Goal: Find specific page/section: Find specific page/section

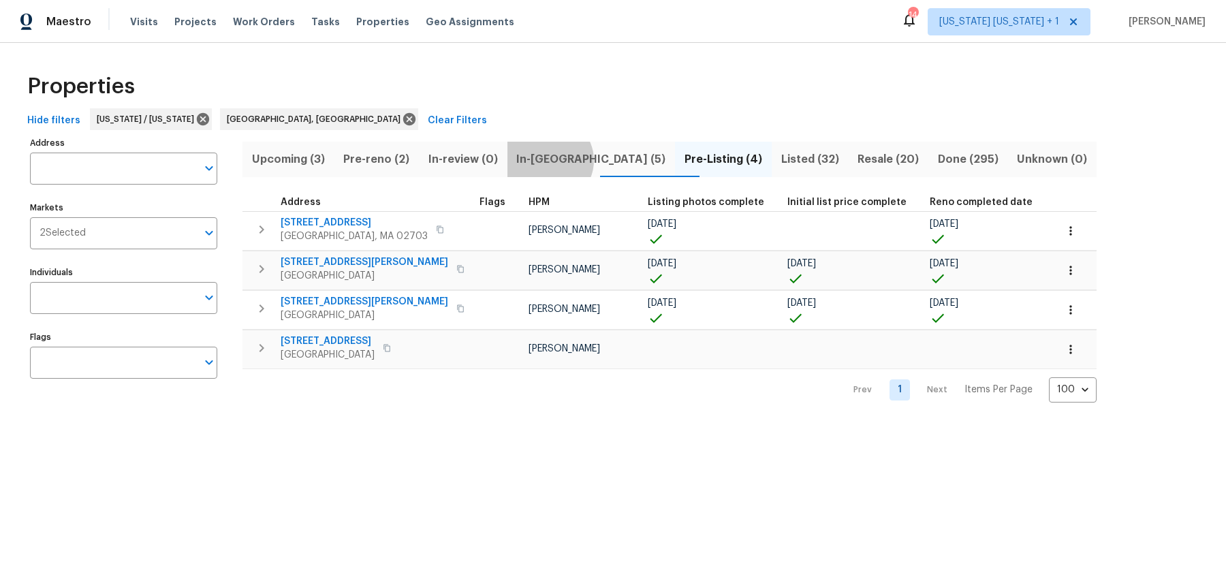
click at [560, 160] on span "In-reno (5)" at bounding box center [591, 159] width 152 height 19
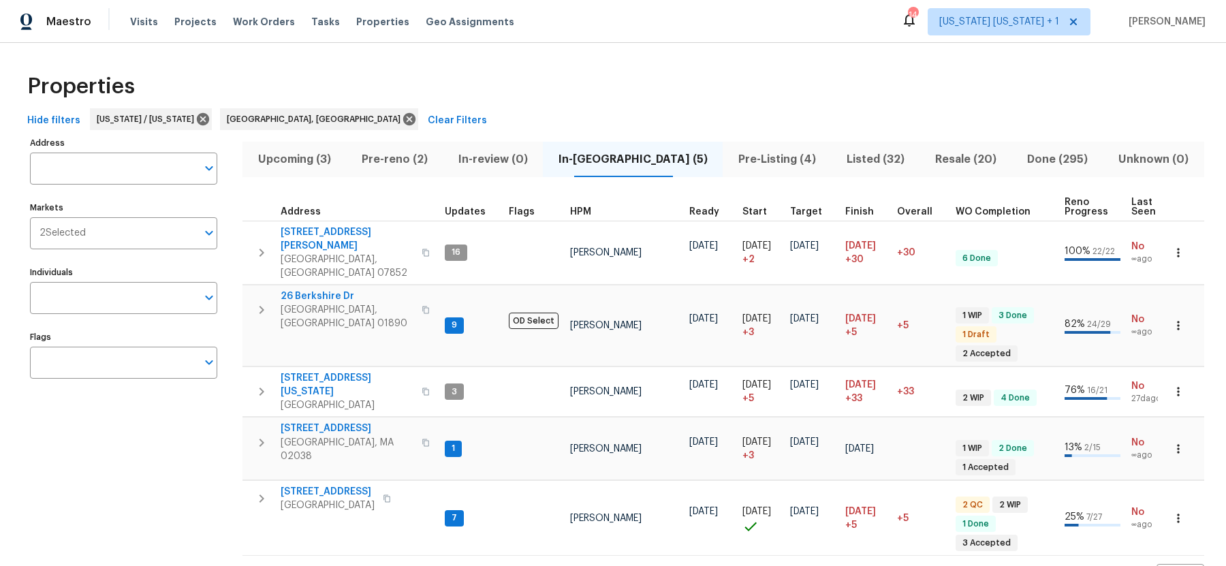
click at [421, 155] on span "Pre-reno (2)" at bounding box center [394, 159] width 80 height 19
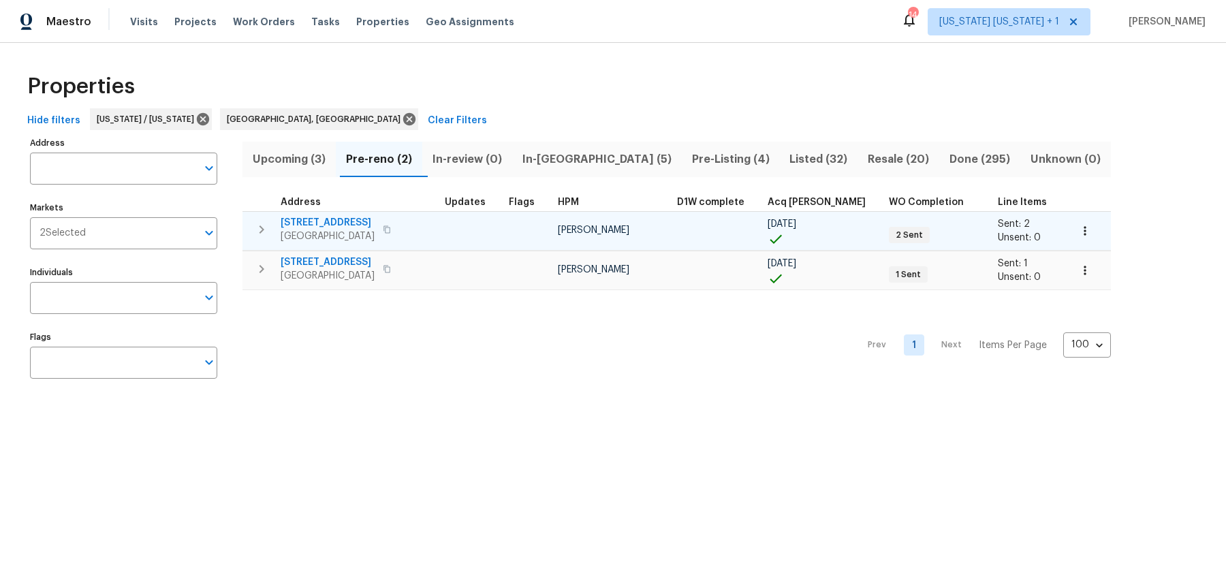
click at [1078, 226] on icon "button" at bounding box center [1085, 231] width 14 height 14
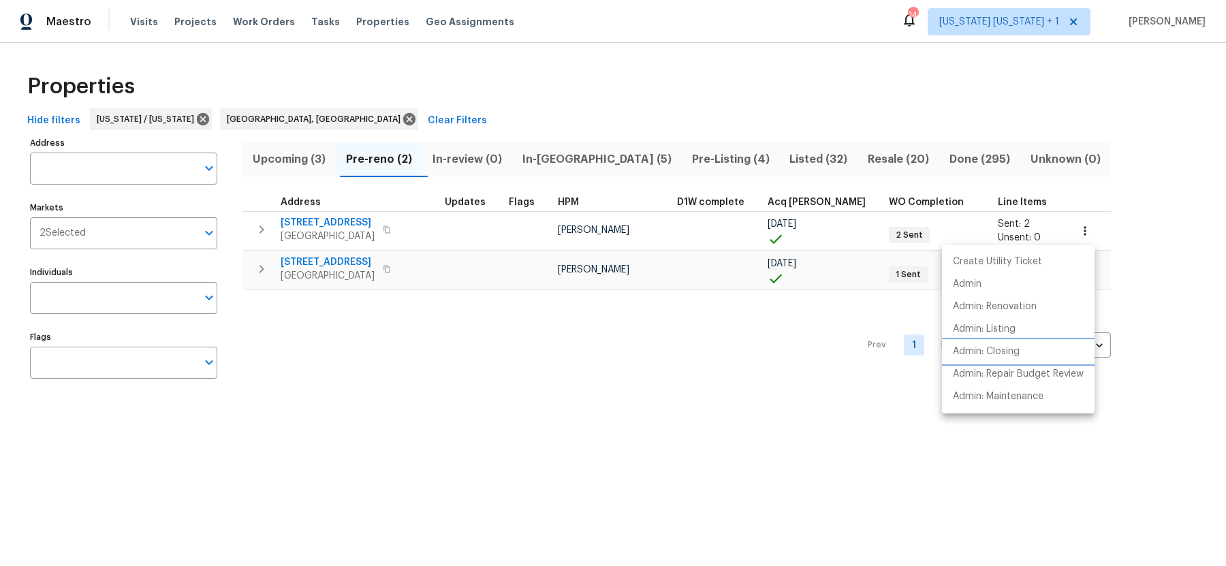
click at [964, 353] on p "Admin: Closing" at bounding box center [986, 352] width 67 height 14
click at [682, 60] on div at bounding box center [613, 283] width 1226 height 566
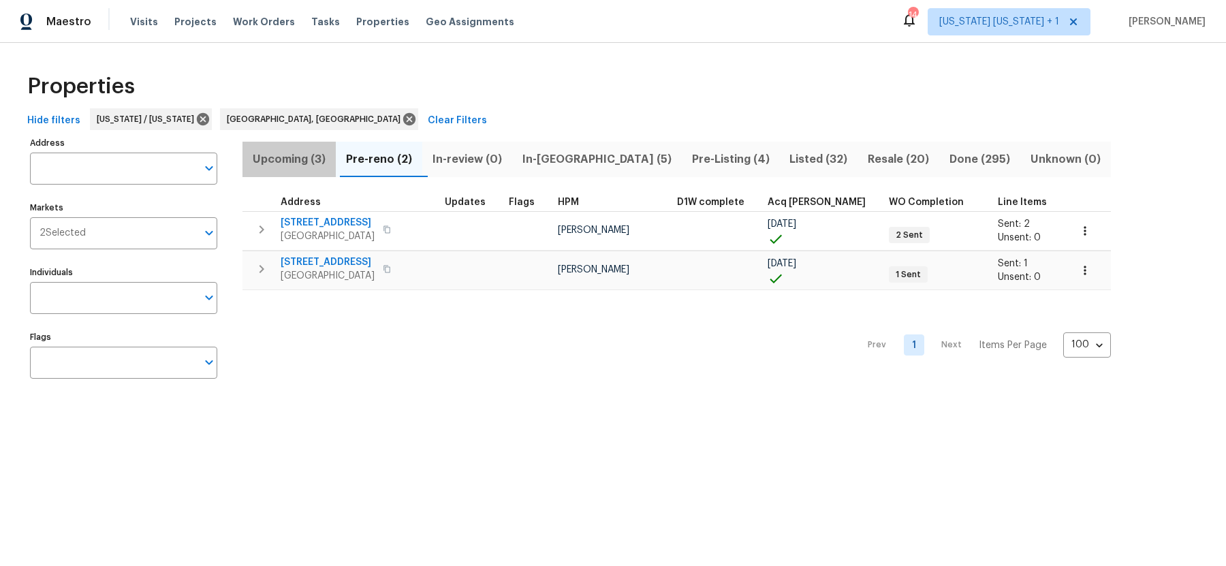
click at [293, 164] on span "Upcoming (3)" at bounding box center [289, 159] width 77 height 19
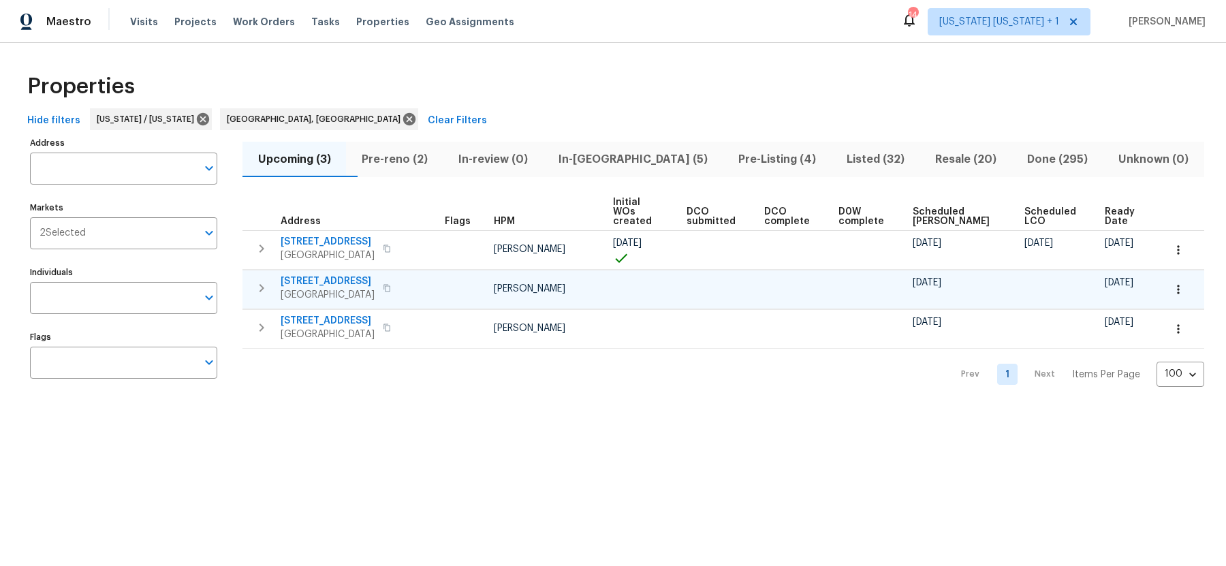
click at [383, 284] on icon "button" at bounding box center [387, 288] width 8 height 8
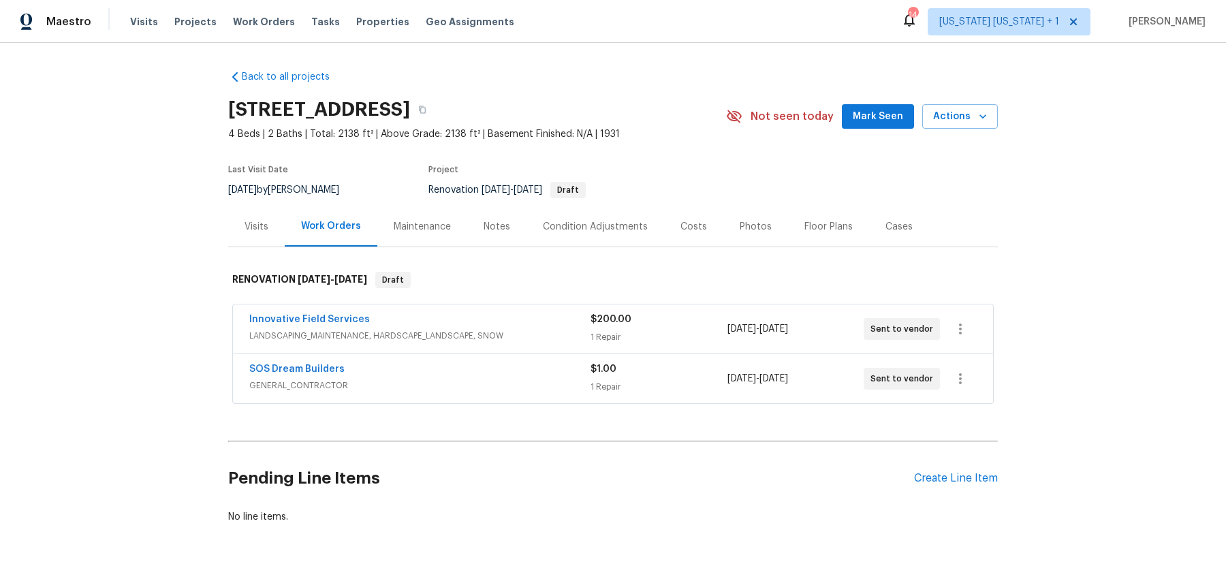
click at [501, 229] on div "Notes" at bounding box center [496, 227] width 27 height 14
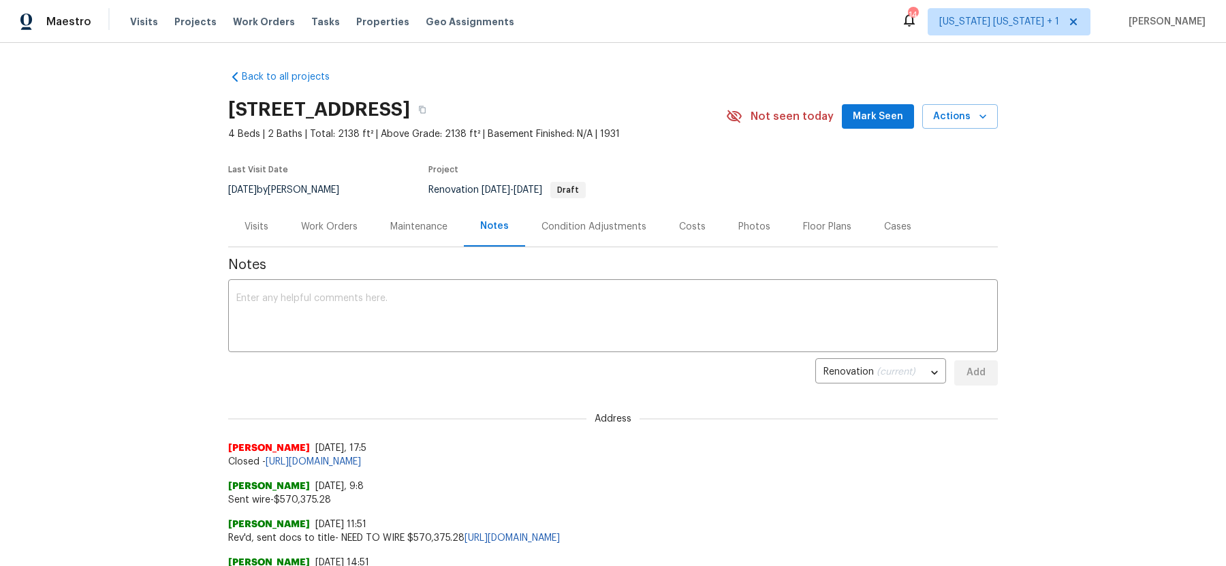
click at [327, 227] on div "Work Orders" at bounding box center [329, 227] width 57 height 14
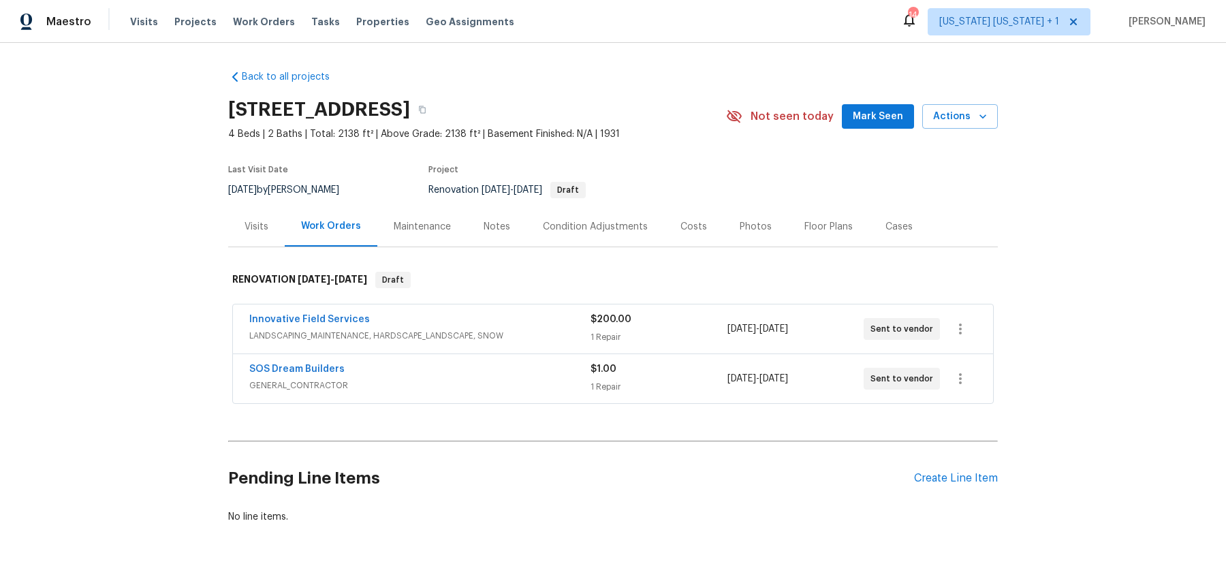
scroll to position [3, 0]
